Goal: Task Accomplishment & Management: Complete application form

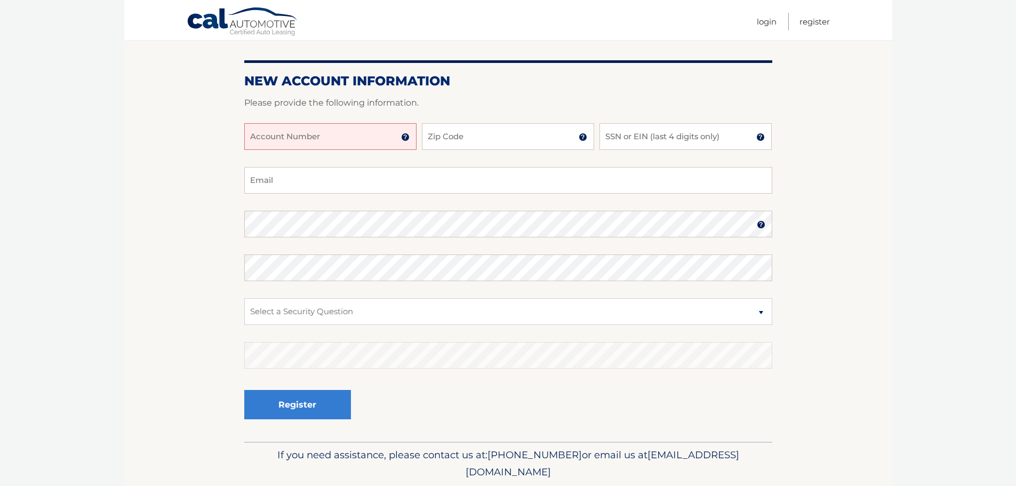
scroll to position [107, 0]
click at [405, 138] on img at bounding box center [405, 136] width 9 height 9
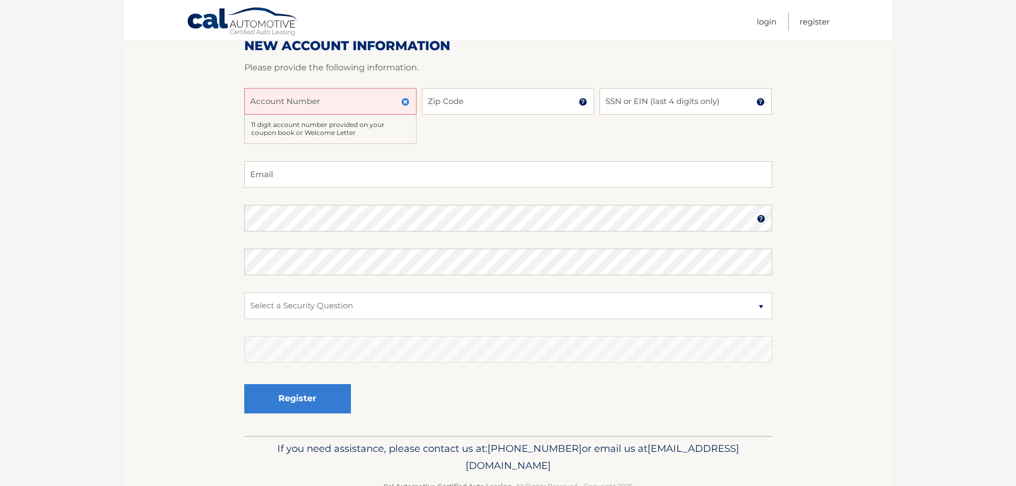
scroll to position [160, 0]
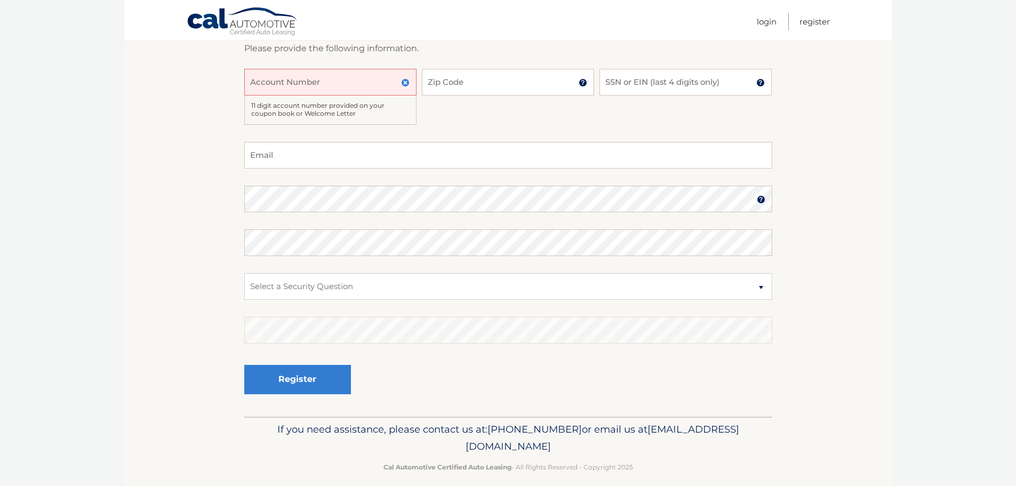
click at [576, 44] on p "Please provide the following information." at bounding box center [508, 48] width 528 height 15
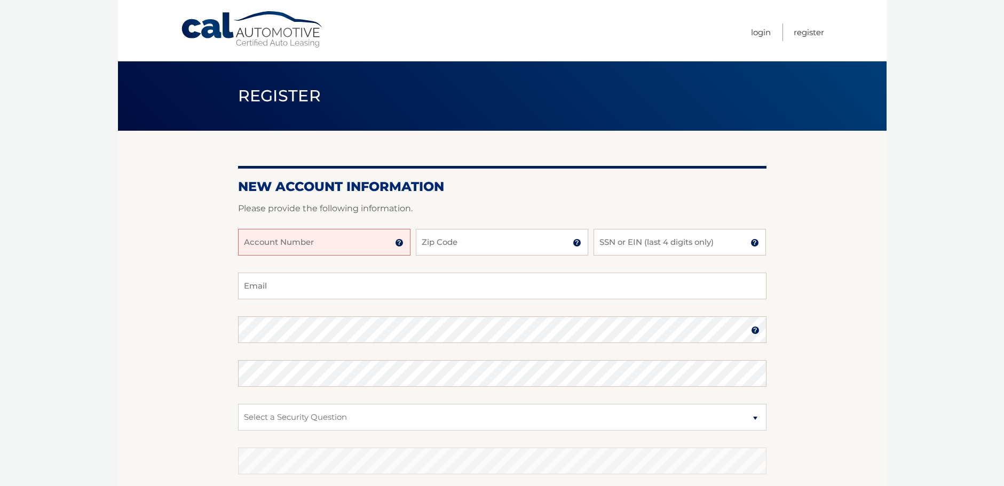
click at [292, 241] on input "Account Number" at bounding box center [324, 242] width 172 height 27
type input "44456028098"
type input "11040"
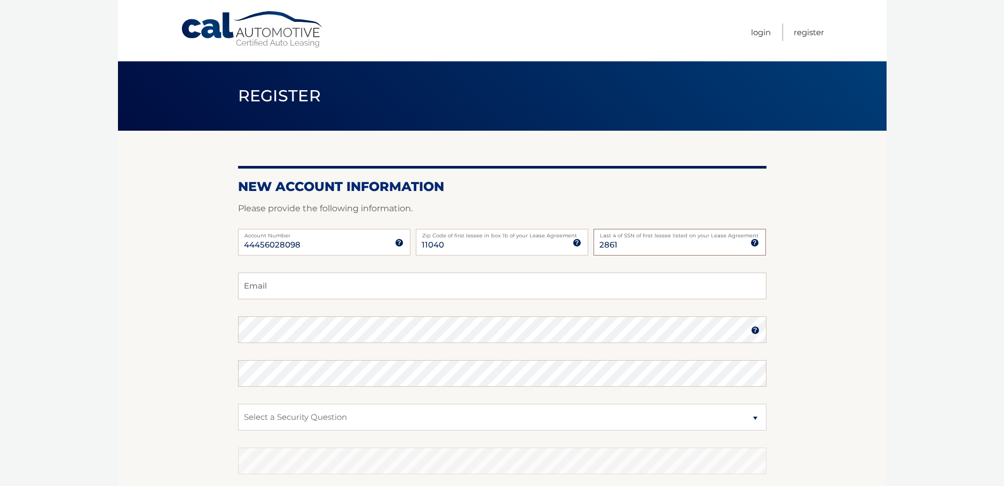
type input "2861"
type input "nicole@saiinsurance.com"
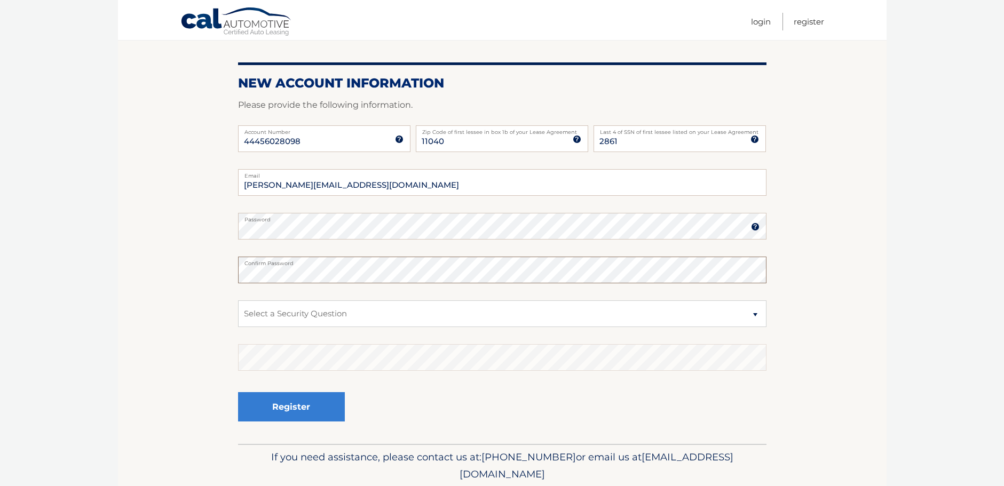
scroll to position [142, 0]
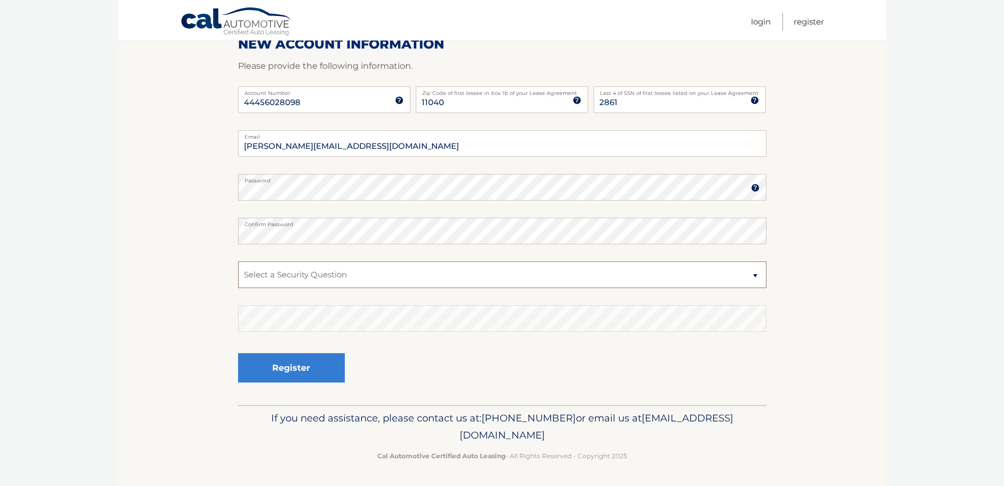
click at [308, 270] on select "Select a Security Question What was the name of your elementary school? What is…" at bounding box center [502, 274] width 528 height 27
select select "2"
click at [238, 261] on select "Select a Security Question What was the name of your elementary school? What is…" at bounding box center [502, 274] width 528 height 27
click at [283, 364] on button "Register" at bounding box center [291, 367] width 107 height 29
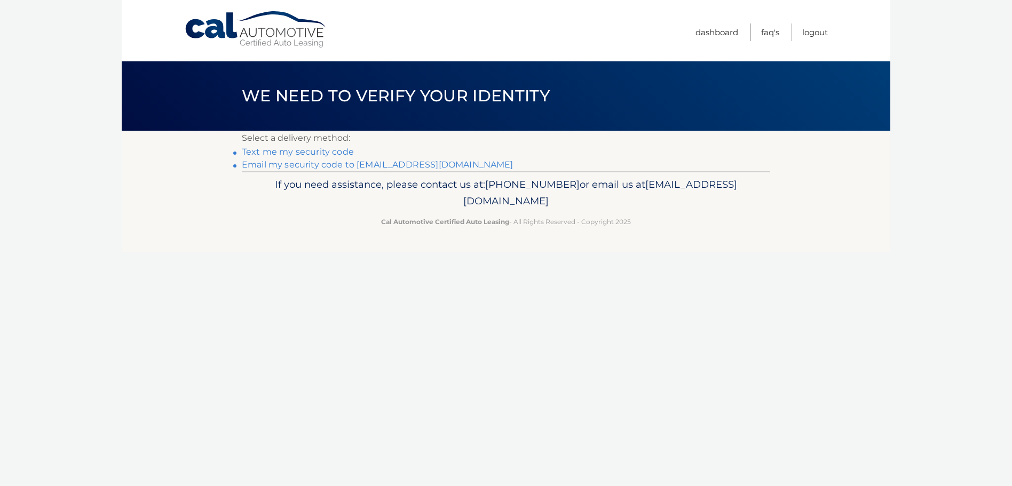
click at [339, 166] on link "Email my security code to n*****@saiinsurance.com" at bounding box center [378, 165] width 272 height 10
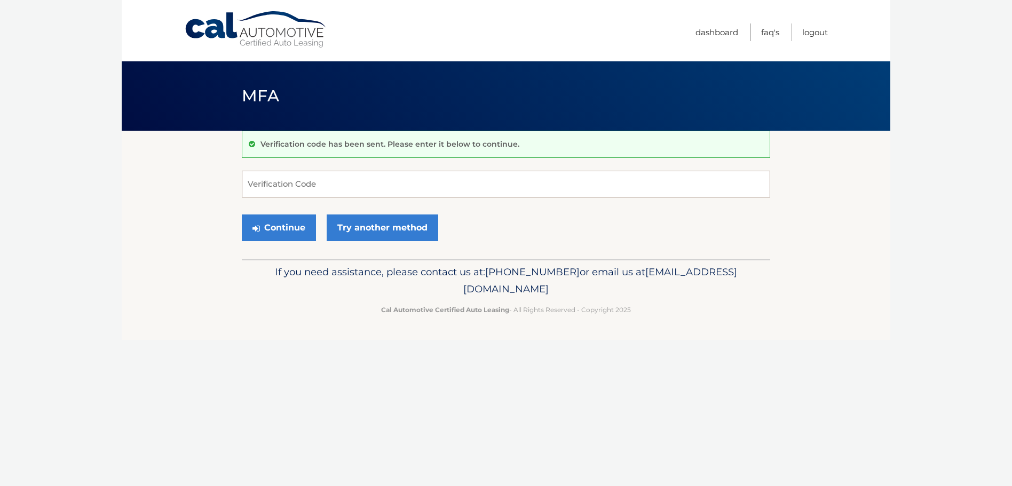
click at [335, 189] on input "Verification Code" at bounding box center [506, 184] width 528 height 27
click at [349, 188] on input "Verification Code" at bounding box center [506, 184] width 528 height 27
type input "631716"
click at [264, 226] on button "Continue" at bounding box center [279, 227] width 74 height 27
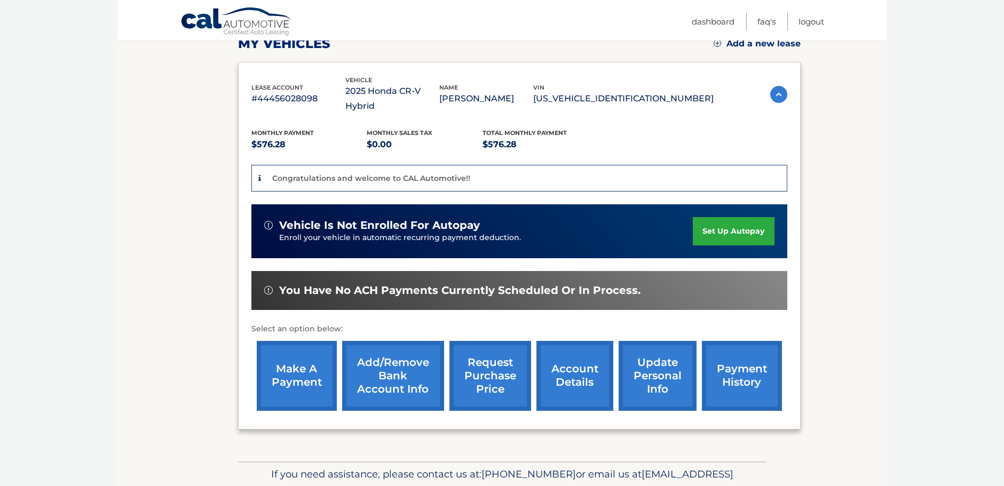
scroll to position [160, 0]
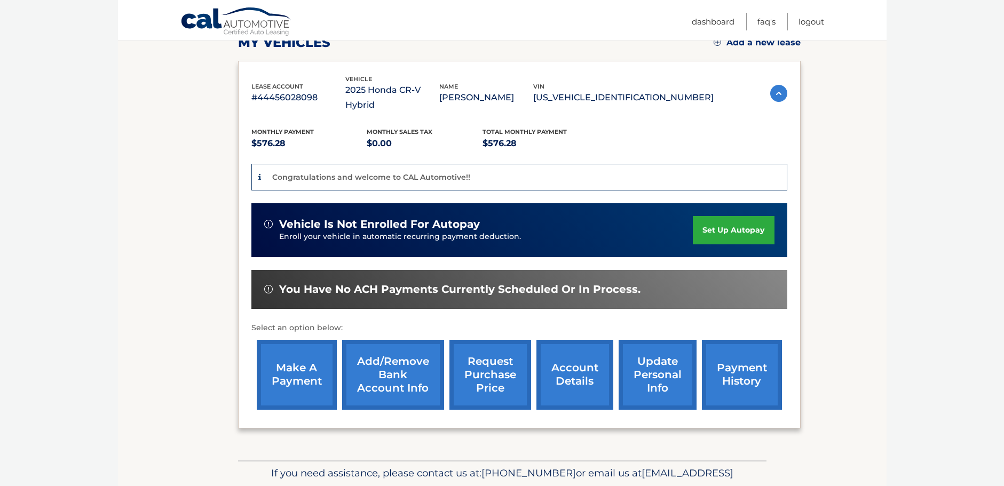
click at [468, 164] on div "Congratulations and welcome to CAL Automotive!!" at bounding box center [519, 177] width 536 height 27
click at [726, 349] on link "payment history" at bounding box center [742, 375] width 80 height 70
click at [565, 366] on link "account details" at bounding box center [574, 375] width 77 height 70
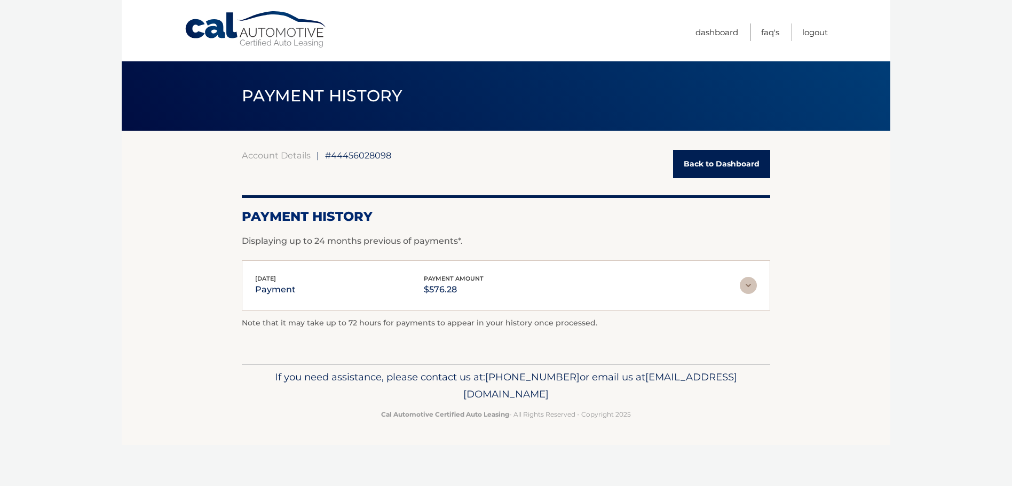
click at [746, 284] on img at bounding box center [747, 285] width 17 height 17
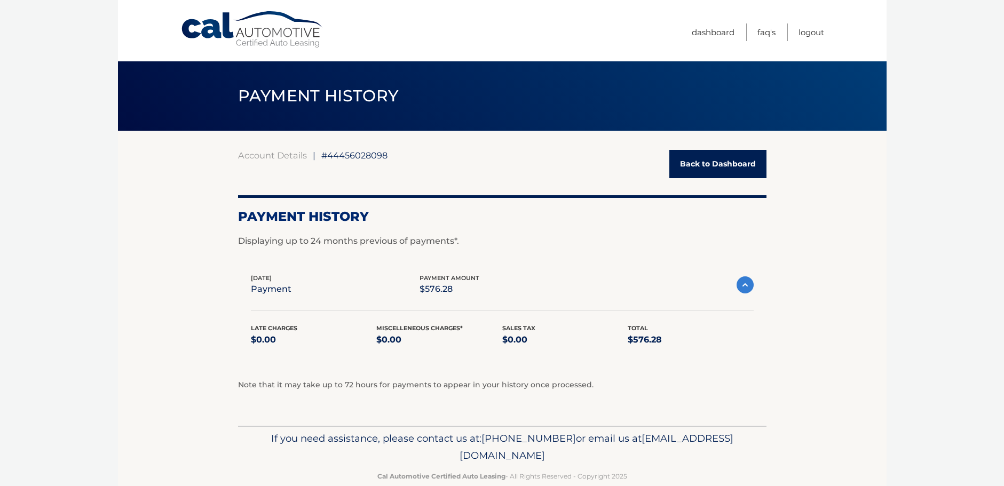
click at [749, 288] on img at bounding box center [744, 284] width 17 height 17
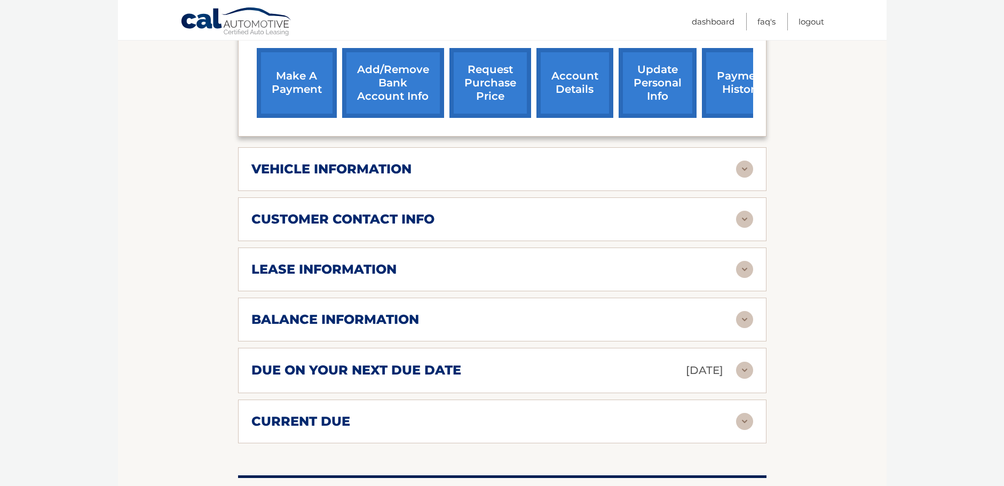
scroll to position [427, 0]
click at [746, 160] on img at bounding box center [744, 168] width 17 height 17
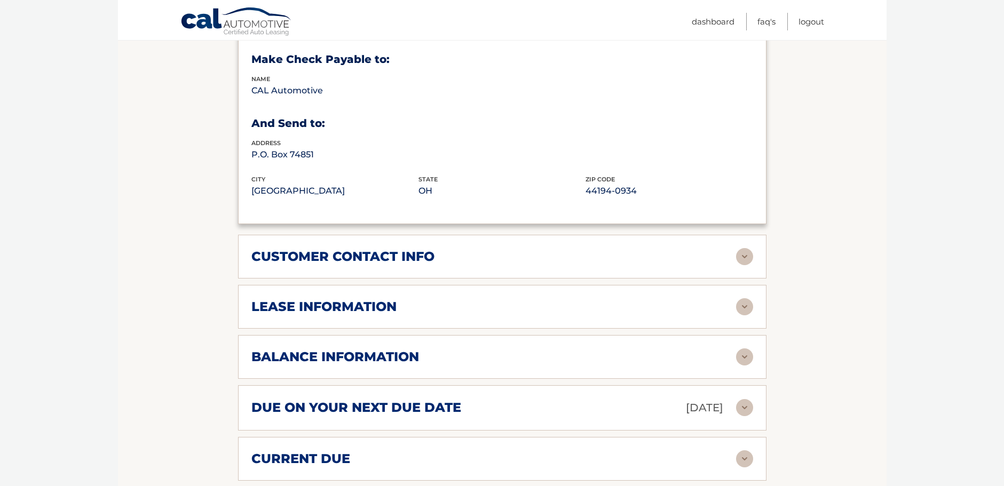
scroll to position [694, 0]
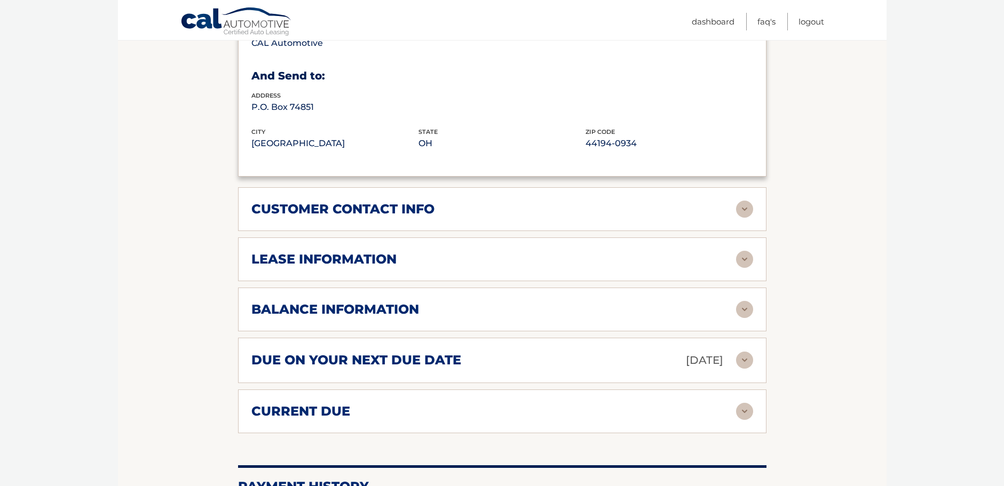
click at [749, 201] on img at bounding box center [744, 209] width 17 height 17
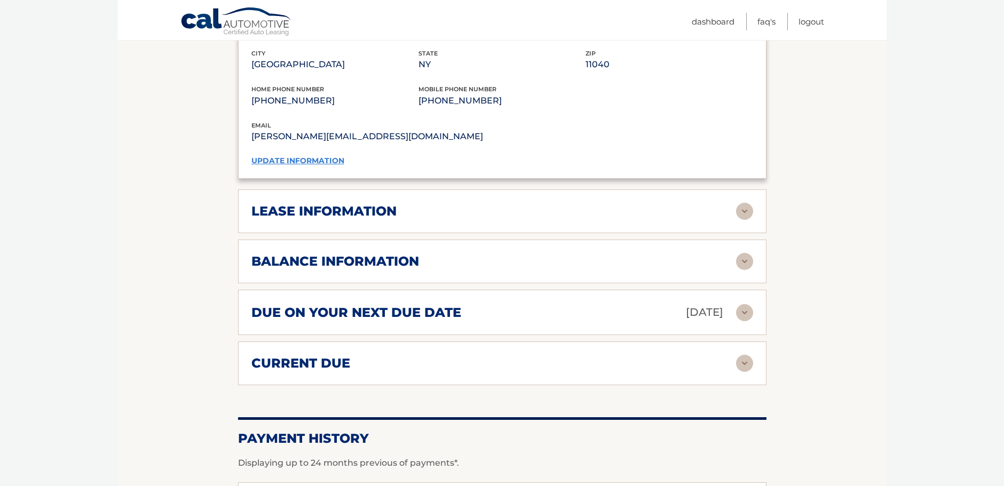
scroll to position [960, 0]
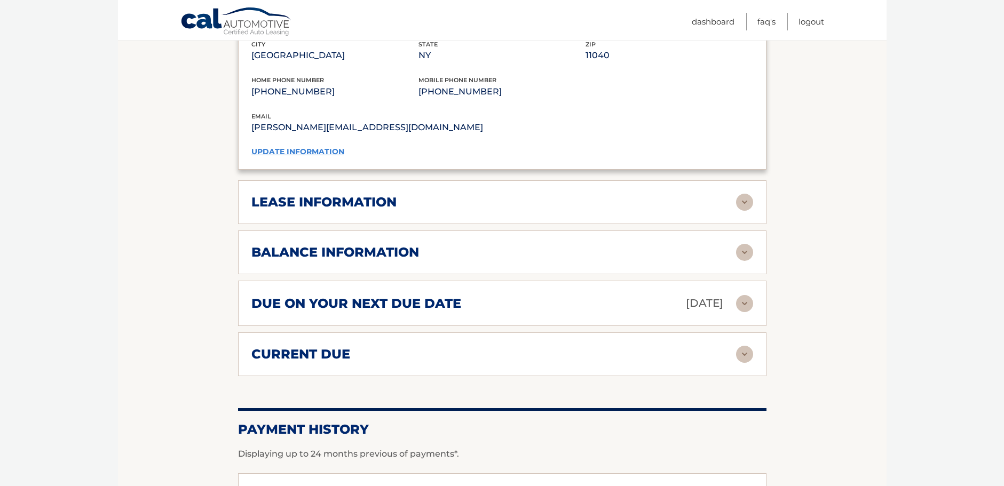
click at [741, 244] on img at bounding box center [744, 252] width 17 height 17
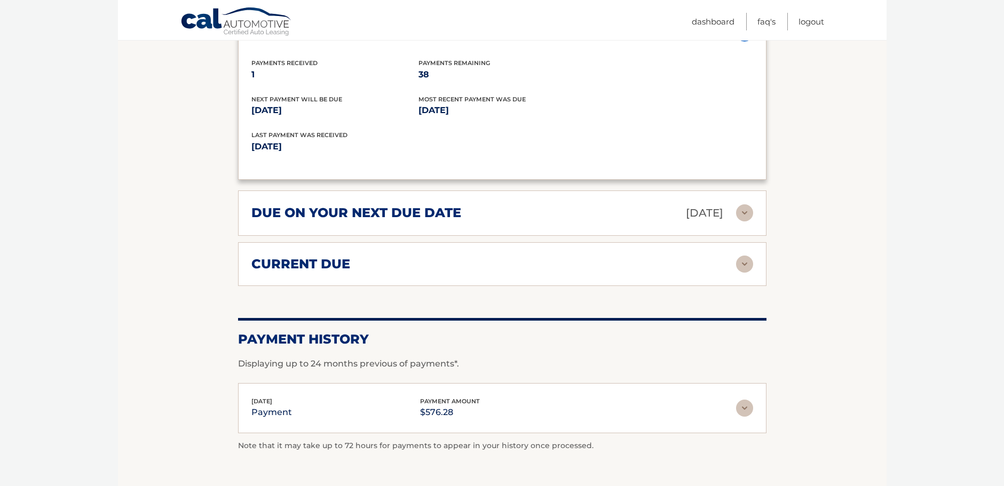
scroll to position [1227, 0]
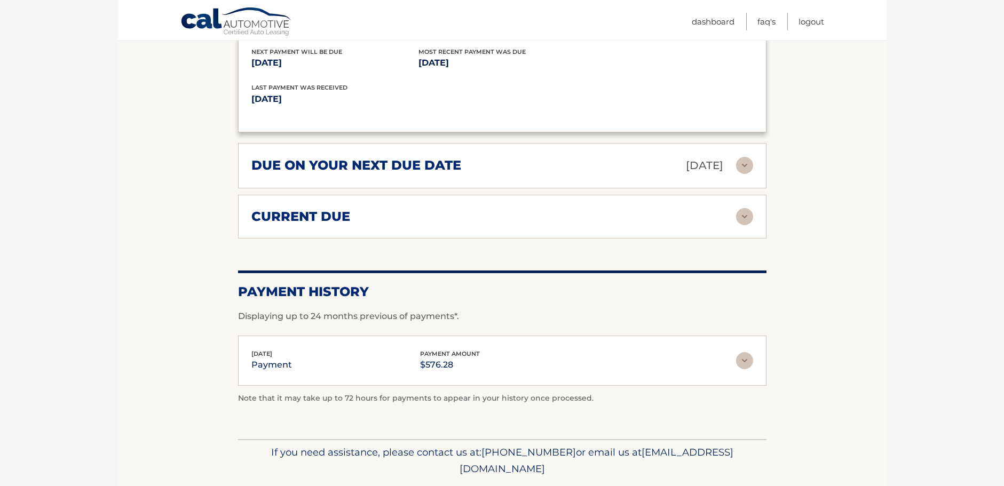
click at [742, 208] on img at bounding box center [744, 216] width 17 height 17
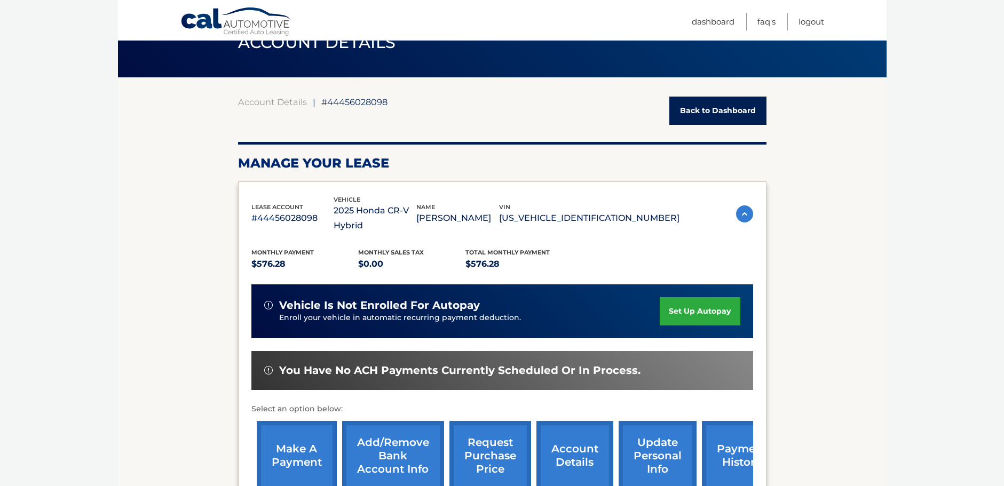
scroll to position [0, 0]
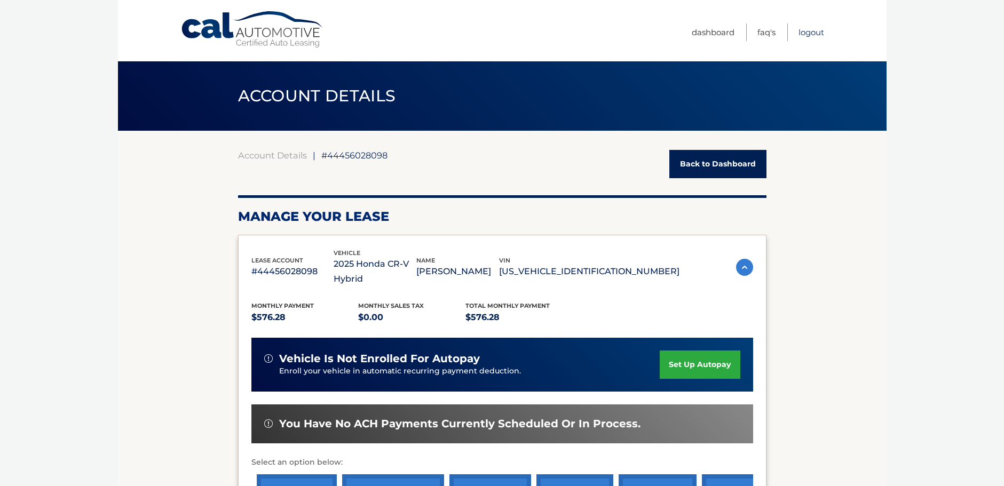
click at [802, 31] on link "Logout" at bounding box center [811, 32] width 26 height 18
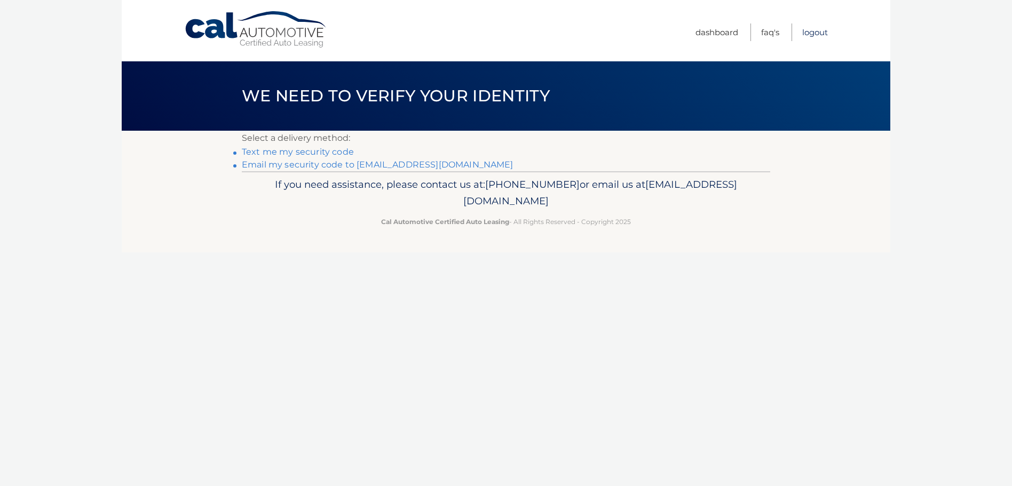
click at [813, 36] on link "Logout" at bounding box center [815, 32] width 26 height 18
